Goal: Communication & Community: Answer question/provide support

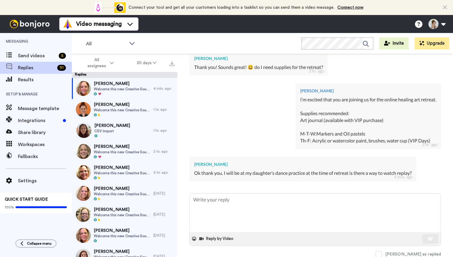
scroll to position [160, 0]
click at [217, 202] on textarea at bounding box center [315, 213] width 251 height 38
type textarea "x"
type textarea "Y"
type textarea "x"
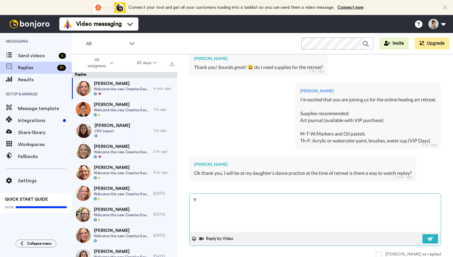
type textarea "Ye"
type textarea "x"
type textarea "Yes"
type textarea "x"
type textarea "Yes t"
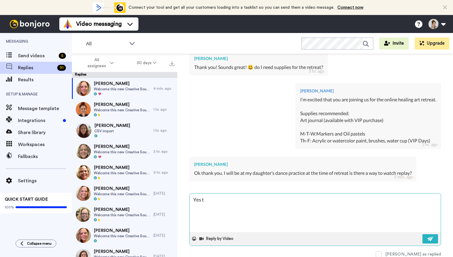
type textarea "x"
type textarea "Yes th"
type textarea "x"
type textarea "Yes the"
type textarea "x"
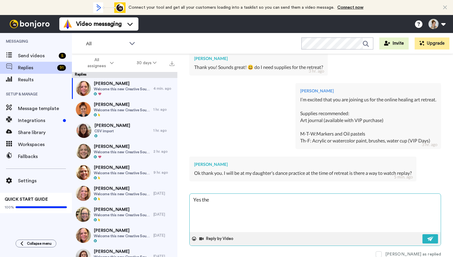
type textarea "Yes the"
type textarea "x"
type textarea "Yes the f"
type textarea "x"
type textarea "Yes the fi"
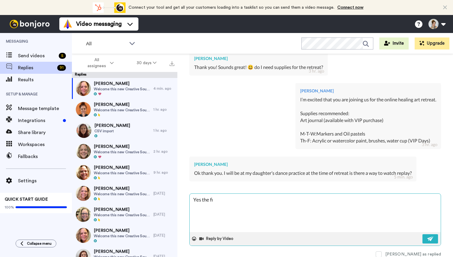
type textarea "x"
type textarea "Yes the f"
type textarea "x"
type textarea "Yes the"
type textarea "x"
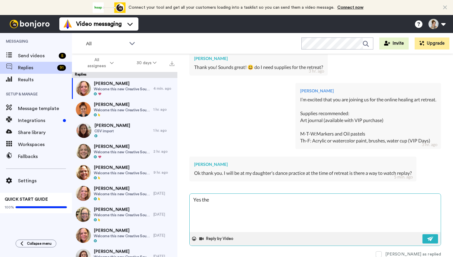
type textarea "Yes the"
type textarea "x"
type textarea "Yes th"
type textarea "x"
type textarea "Yes t"
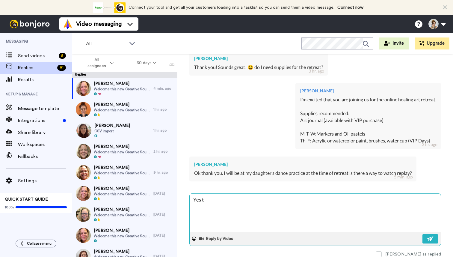
type textarea "x"
type textarea "Yes"
type textarea "x"
type textarea "Yes y"
type textarea "x"
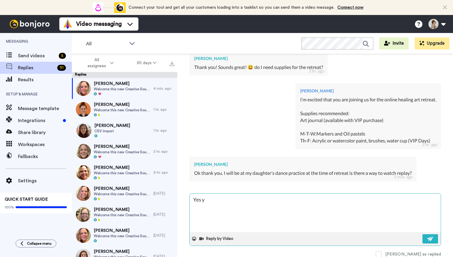
type textarea "Yes yo"
type textarea "x"
type textarea "Yes you"
type textarea "x"
type textarea "Yes you"
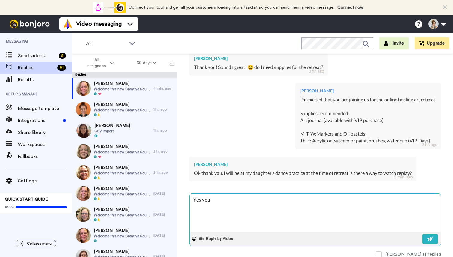
type textarea "x"
type textarea "Yes you ca"
type textarea "x"
type textarea "Yes you can"
type textarea "x"
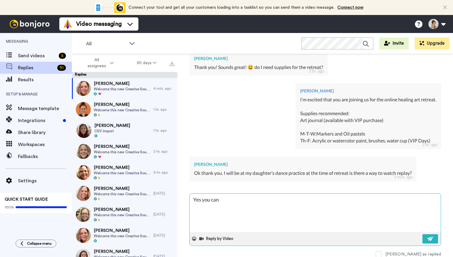
type textarea "Yes you can"
type textarea "x"
type textarea "Yes you can o"
type textarea "x"
type textarea "Yes you can"
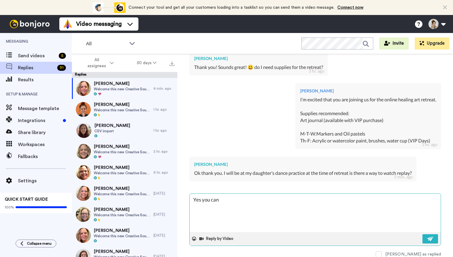
type textarea "x"
type textarea "Yes you can l"
type textarea "x"
type textarea "Yes you can lo"
type textarea "x"
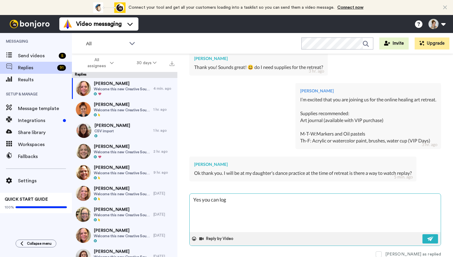
type textarea "Yes you can log"
type textarea "x"
type textarea "Yes you can log i"
type textarea "x"
type textarea "Yes you can log in"
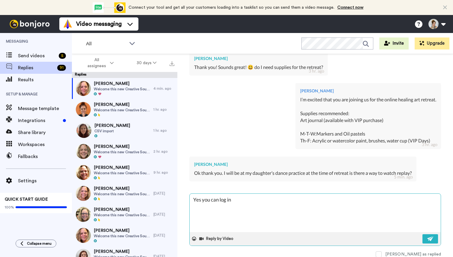
type textarea "x"
type textarea "Yes you can log int"
type textarea "x"
type textarea "Yes you can log into"
type textarea "x"
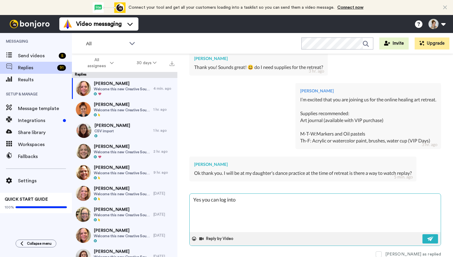
type textarea "Yes you can log into"
type textarea "x"
type textarea "Yes you can log into t"
type textarea "x"
type textarea "Yes you can log into th"
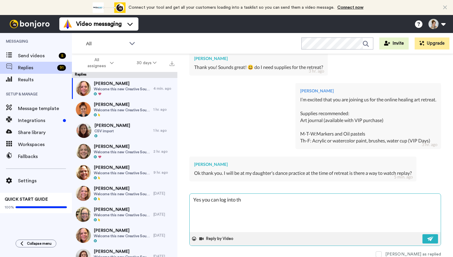
type textarea "x"
type textarea "Yes you can log into the"
type textarea "x"
type textarea "Yes you can log into the"
type textarea "x"
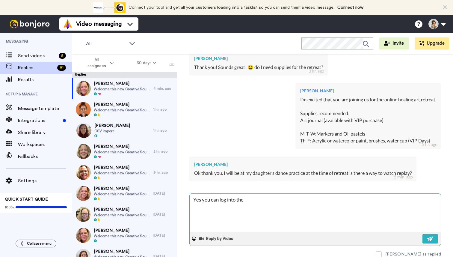
type textarea "Yes you can log into the p"
type textarea "x"
type textarea "Yes you can log into the po"
type textarea "x"
type textarea "Yes you can log into the por"
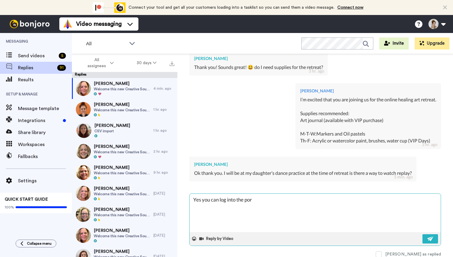
type textarea "x"
type textarea "Yes you can log into the port"
type textarea "x"
type textarea "Yes you can log into the porta"
type textarea "x"
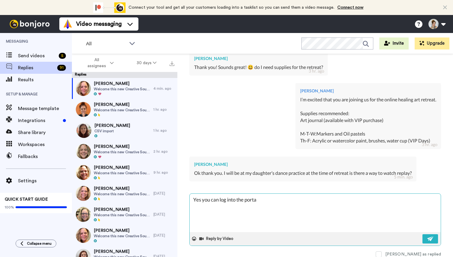
type textarea "Yes you can log into the portal"
type textarea "x"
type textarea "Yes you can log into the portal."
type textarea "x"
type textarea "Yes you can log into the portal."
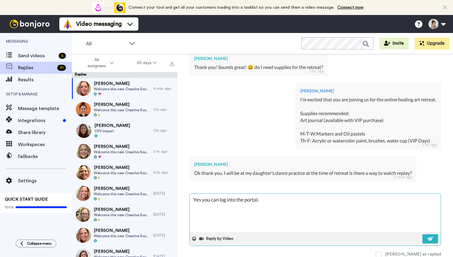
paste textarea "You can log into your account this way: Step 1: [DOMAIN_NAME] Step 2: go to mem…"
type textarea "x"
type textarea "Yes you can log into the portal. You can log into your account this way: Step 1…"
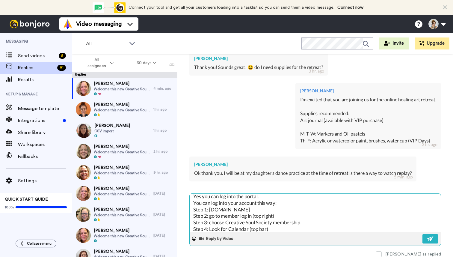
scroll to position [0, 0]
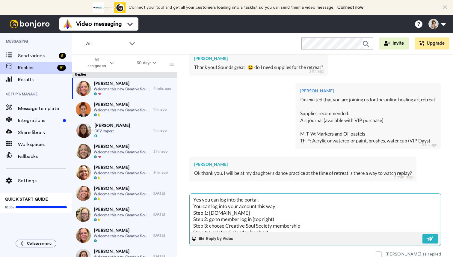
click at [285, 199] on textarea "Yes you can log into the portal. You can log into your account this way: Step 1…" at bounding box center [315, 213] width 251 height 38
type textarea "x"
type textarea "Yes you can log into the portal. You can log into your account this way: Step 1…"
type textarea "x"
type textarea "Yes you can log into the portal. I You can log into your account this way: Step…"
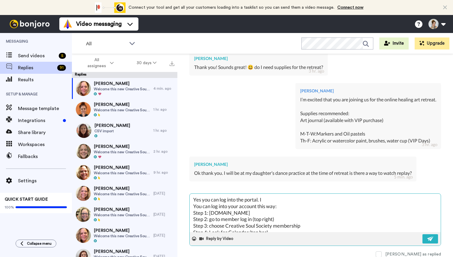
type textarea "x"
type textarea "Yes you can log into the portal. I w You can log into your account this way: St…"
type textarea "x"
type textarea "Yes you can log into the portal. I wi You can log into your account this way: S…"
type textarea "x"
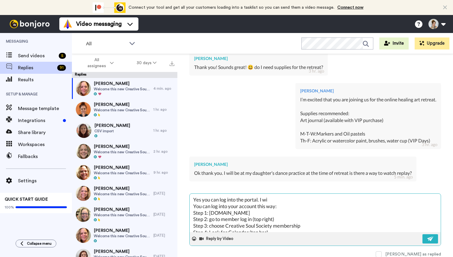
type textarea "Yes you can log into the portal. I wil You can log into your account this way: …"
type textarea "x"
type textarea "Yes you can log into the portal. I will You can log into your account this way:…"
type textarea "x"
type textarea "Yes you can log into the portal. I will You can log into your account this way:…"
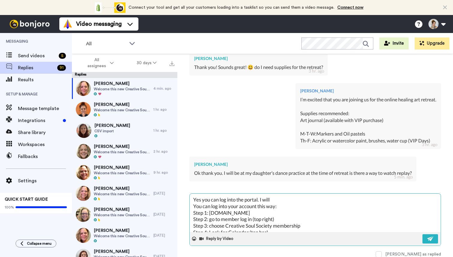
type textarea "x"
type textarea "Yes you can log into the portal. I will p You can log into your account this wa…"
type textarea "x"
type textarea "Yes you can log into the portal. I will po You can log into your account this w…"
type textarea "x"
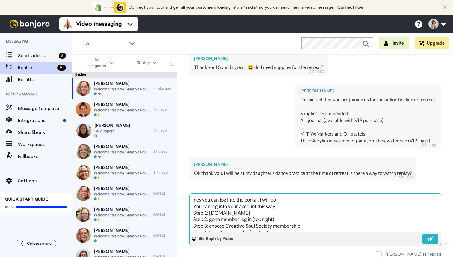
type textarea "Yes you can log into the portal. I will pos You can log into your account this …"
type textarea "x"
type textarea "Yes you can log into the portal. I will post You can log into your account this…"
type textarea "x"
type textarea "Yes you can log into the portal. I will post You can log into your account this…"
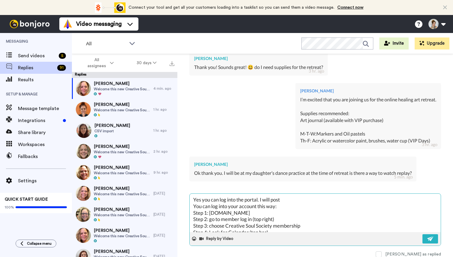
type textarea "x"
type textarea "Yes you can log into the portal. I will post t You can log into your account th…"
type textarea "x"
type textarea "Yes you can log into the portal. I will post th You can log into your account t…"
type textarea "x"
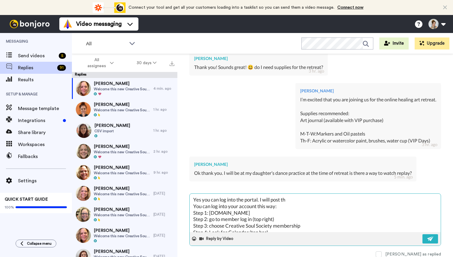
type textarea "Yes you can log into the portal. I will post the You can log into your account …"
type textarea "x"
type textarea "Yes you can log into the portal. I will post them You can log into your account…"
type textarea "x"
type textarea "Yes you can log into the portal. I will post them You can log into your account…"
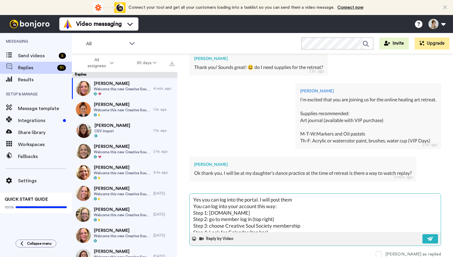
type textarea "x"
type textarea "Yes you can log into the portal. I will post them t You can log into your accou…"
type textarea "x"
type textarea "Yes you can log into the portal. I will post them the You can log into your acc…"
type textarea "x"
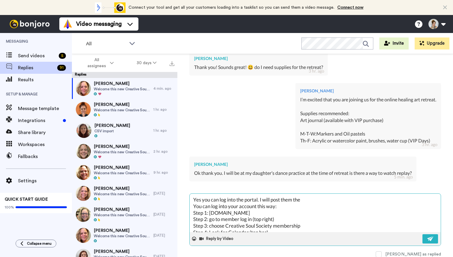
type textarea "Yes you can log into the portal. I will post them ther You can log into your ac…"
type textarea "x"
type textarea "Yes you can log into the portal. I will post them there You can log into your a…"
type textarea "x"
type textarea "Yes you can log into the portal. I will post them there. You can log into your …"
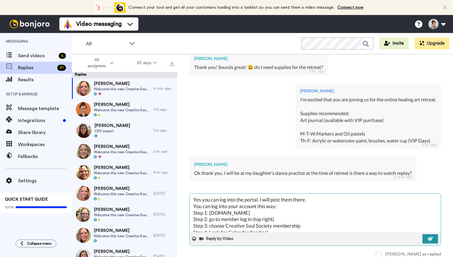
click at [432, 240] on img at bounding box center [431, 238] width 7 height 5
type textarea "x"
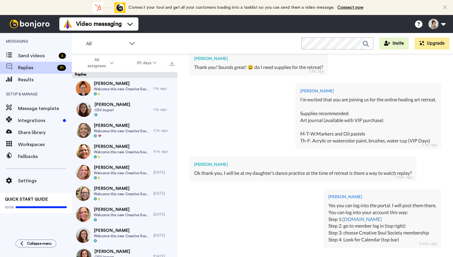
type textarea "x"
